Goal: Task Accomplishment & Management: Complete application form

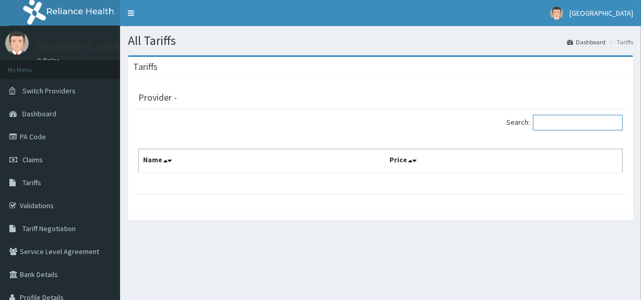
click at [582, 123] on input "Search:" at bounding box center [578, 123] width 90 height 16
type input "AM"
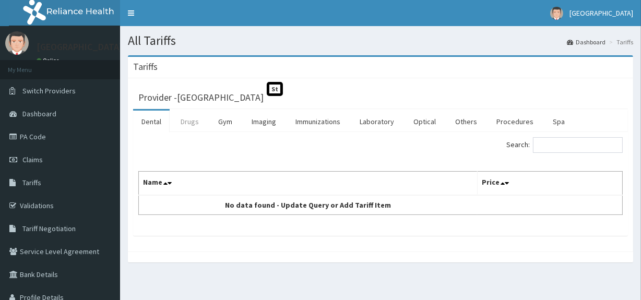
click at [198, 114] on link "Drugs" at bounding box center [189, 122] width 35 height 22
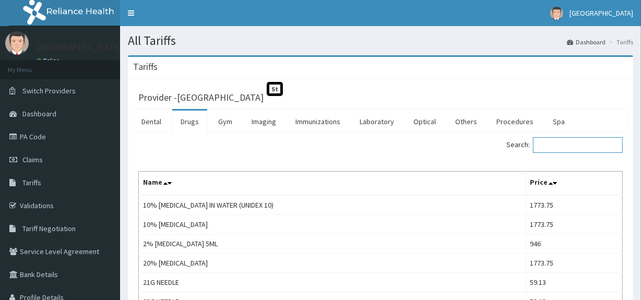
click at [543, 148] on input "Search:" at bounding box center [578, 145] width 90 height 16
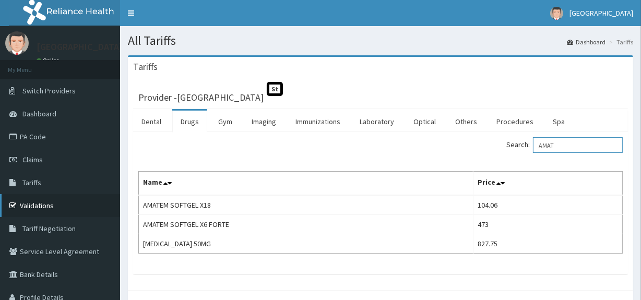
type input "AMAT"
click at [29, 208] on link "Validations" at bounding box center [60, 205] width 120 height 23
click at [45, 203] on link "Validations" at bounding box center [60, 205] width 120 height 23
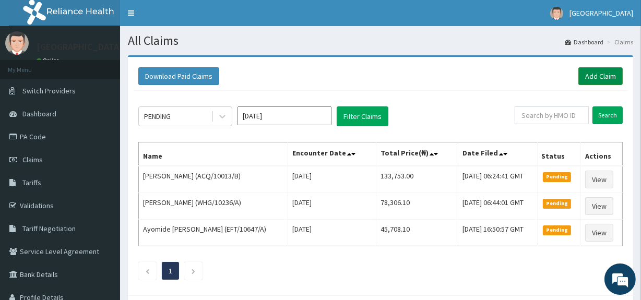
click at [593, 80] on link "Add Claim" at bounding box center [600, 76] width 44 height 18
click at [595, 76] on link "Add Claim" at bounding box center [600, 76] width 44 height 18
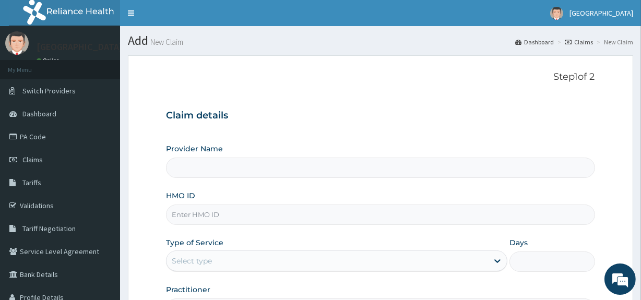
click at [302, 212] on input "HMO ID" at bounding box center [380, 215] width 428 height 20
paste input "RMN/10097/A"
type input "RMN/10097/A"
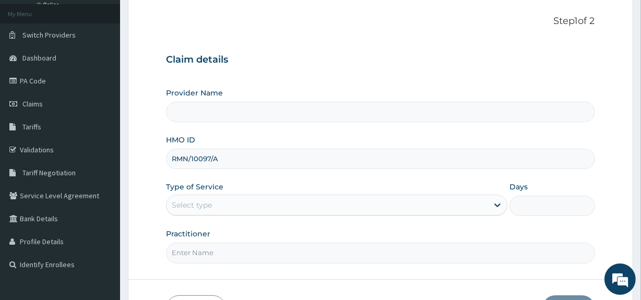
scroll to position [57, 0]
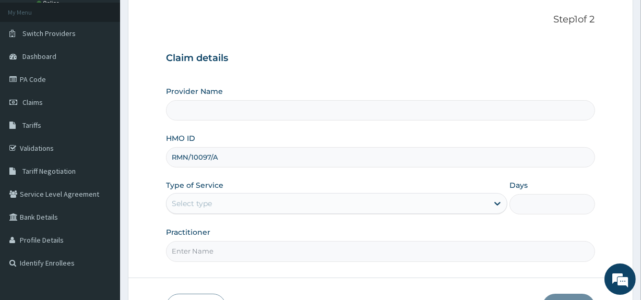
type input "[GEOGRAPHIC_DATA]"
type input "RMN/10097/A"
click at [233, 204] on div "Select type" at bounding box center [326, 203] width 321 height 17
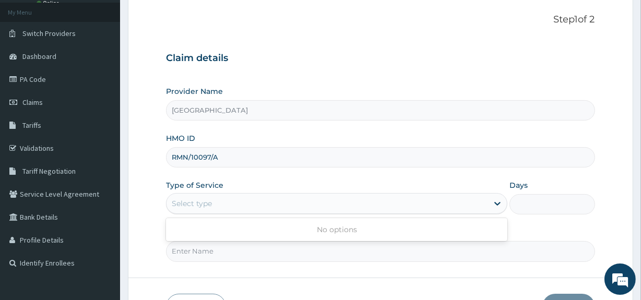
click at [233, 204] on div "Select type" at bounding box center [326, 203] width 321 height 17
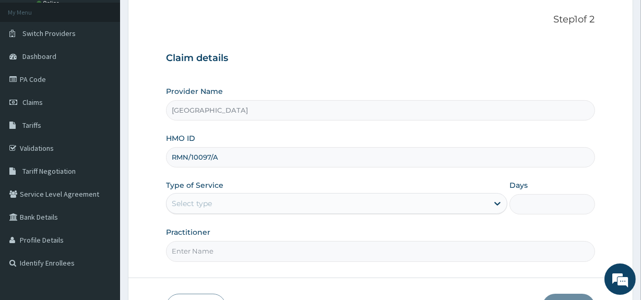
click at [233, 204] on div "Select type" at bounding box center [326, 203] width 321 height 17
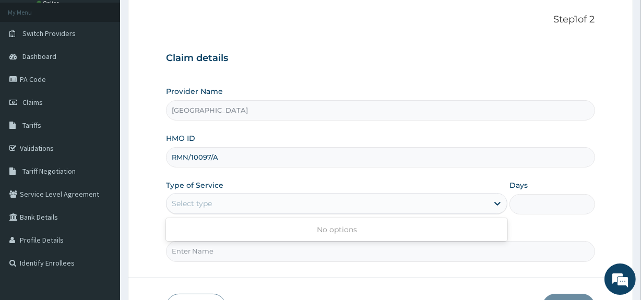
click at [233, 204] on div "Select type" at bounding box center [326, 203] width 321 height 17
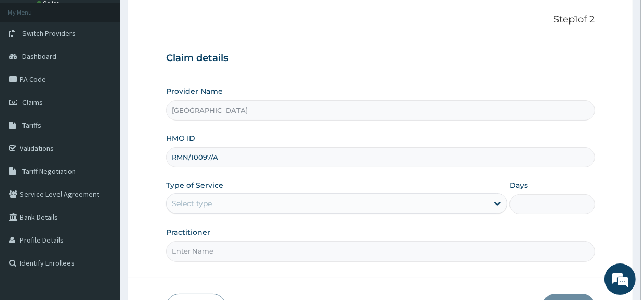
click at [233, 204] on div "Select type" at bounding box center [326, 203] width 321 height 17
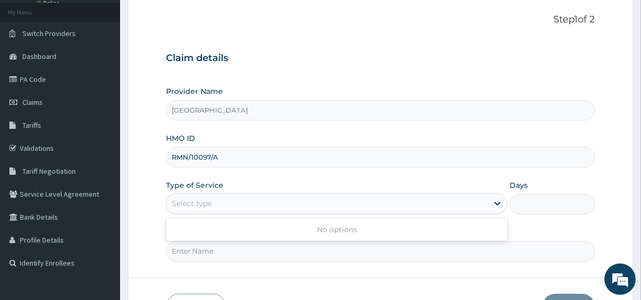
scroll to position [0, 0]
click at [233, 204] on div "Select type" at bounding box center [326, 203] width 321 height 17
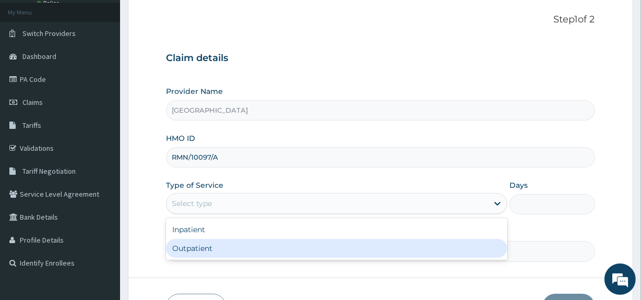
click at [219, 250] on div "Outpatient" at bounding box center [336, 248] width 341 height 19
type input "1"
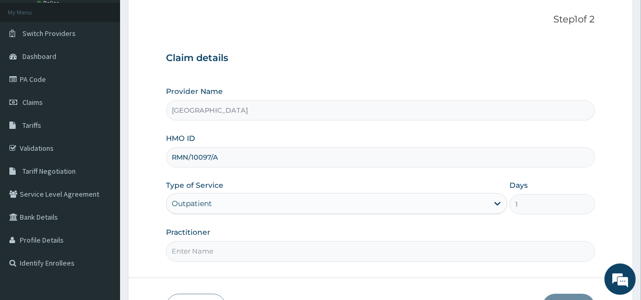
scroll to position [127, 0]
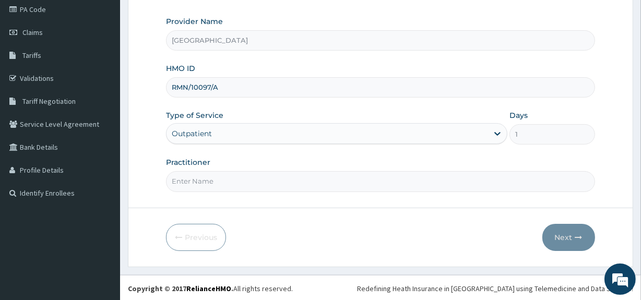
click at [270, 175] on input "Practitioner" at bounding box center [380, 181] width 428 height 20
click at [270, 184] on input "Practitioner" at bounding box center [380, 181] width 428 height 20
type input "DR KOLAWOLE"
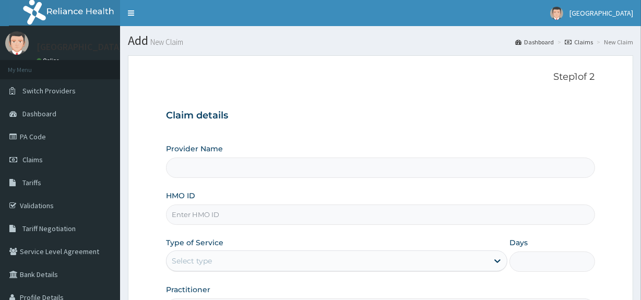
type input "[GEOGRAPHIC_DATA]"
